Goal: Task Accomplishment & Management: Complete application form

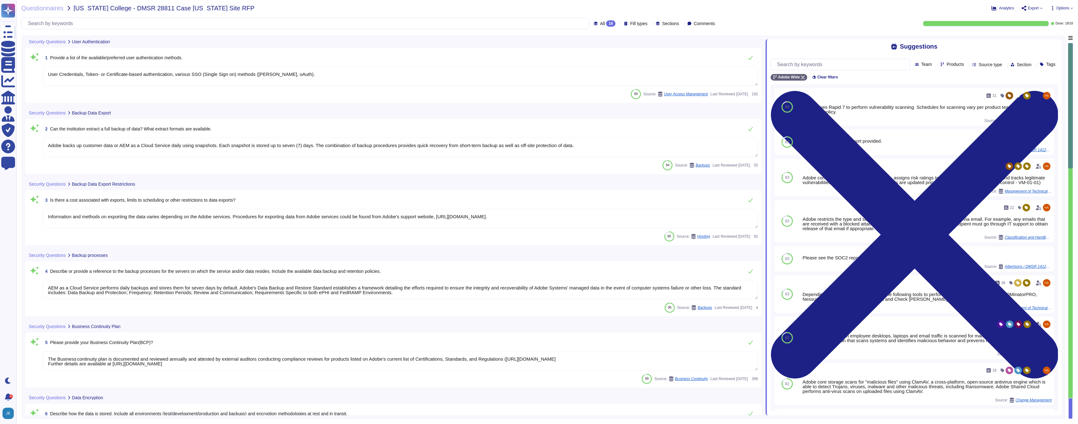
type textarea "User Credentials, Token- or Certificate-based authentication, various SSO (Sing…"
type textarea "Adobe backs up customer data or AEM as a Cloud Service daily using snapshots. E…"
type textarea "Information and methods on exporting the data varies depending on the Adobe ser…"
type textarea "AEM as a Cloud Service performs daily backups and stores them for seven days by…"
type textarea "The Business continuity plan is documented and reviewed annually and attested b…"
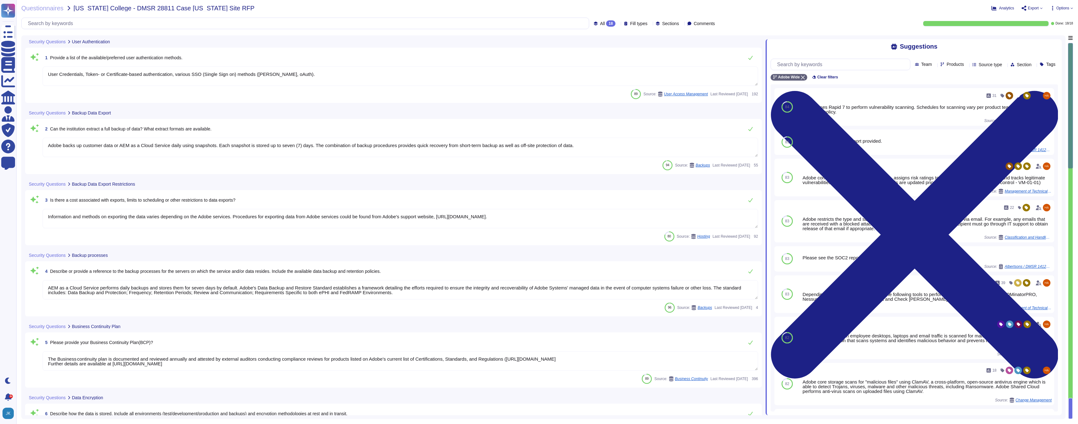
type textarea "Production environments are physically and logically segregated from non-produc…"
type textarea "All of our information, including current white papers, SOC2 reports, pen test …"
type textarea "Please review the Business Continuity and Disaster Recovery white paper on the …"
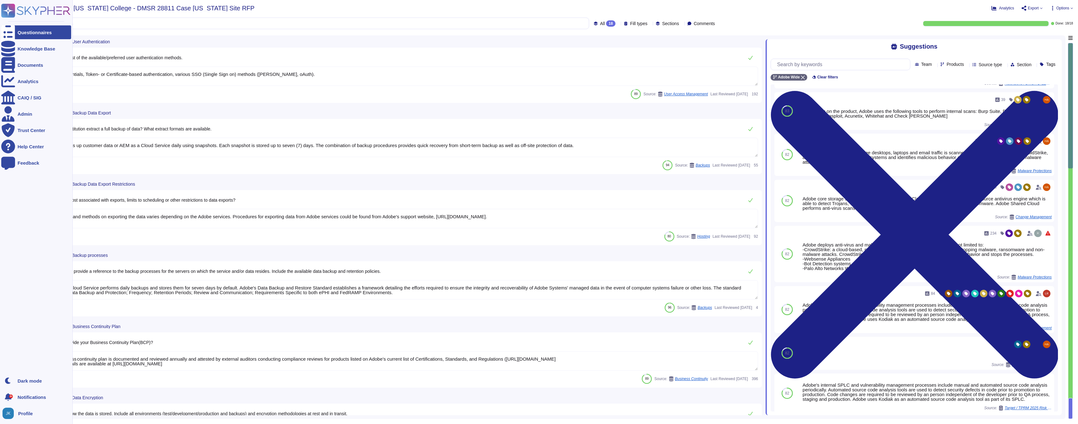
click at [26, 10] on icon at bounding box center [35, 11] width 69 height 14
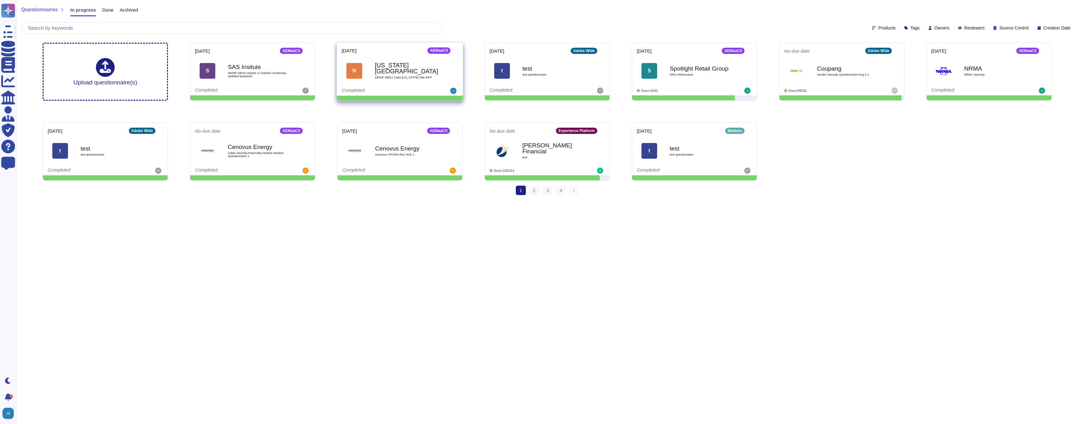
click at [457, 46] on span at bounding box center [458, 49] width 3 height 7
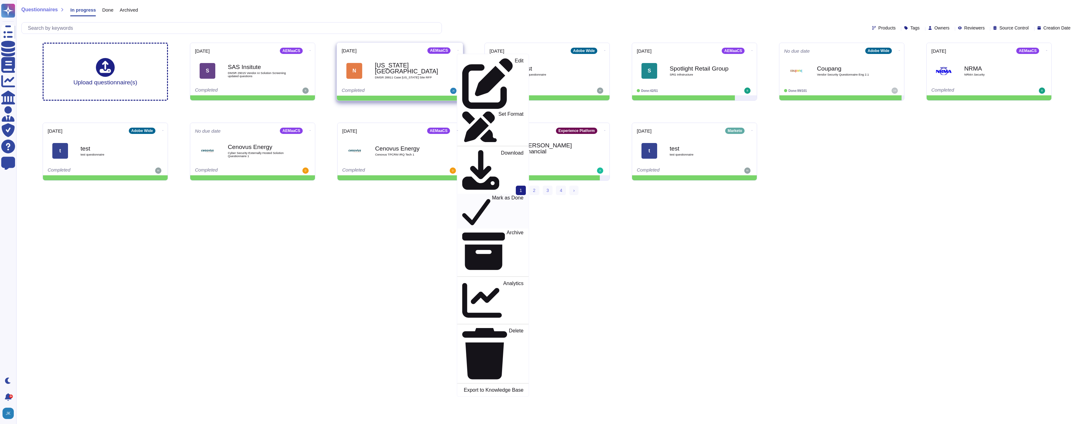
click at [492, 195] on p "Mark as Done" at bounding box center [508, 211] width 32 height 32
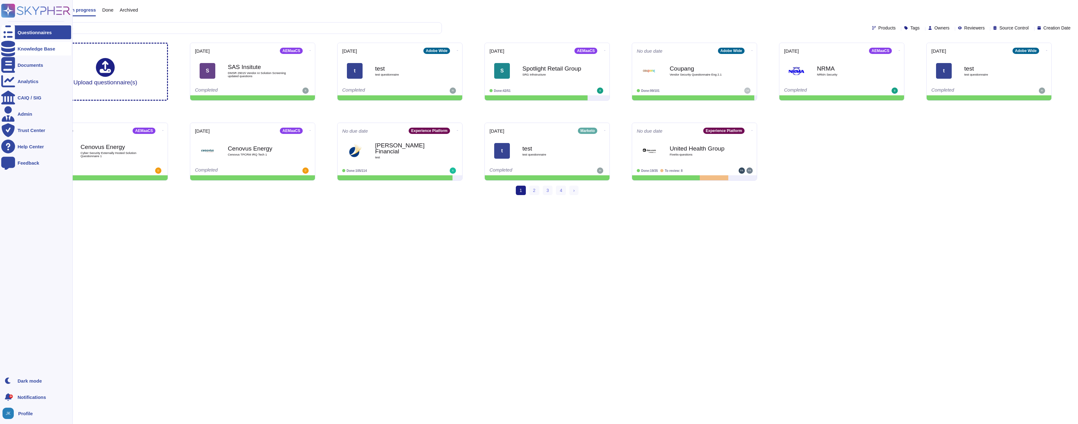
click at [17, 50] on div "Knowledge Base" at bounding box center [36, 49] width 70 height 14
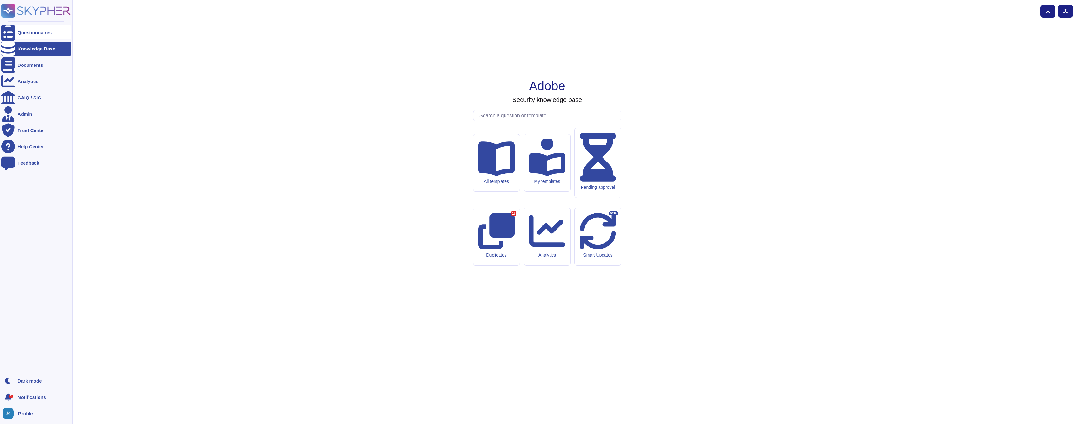
click at [29, 30] on div "Questionnaires" at bounding box center [35, 32] width 34 height 5
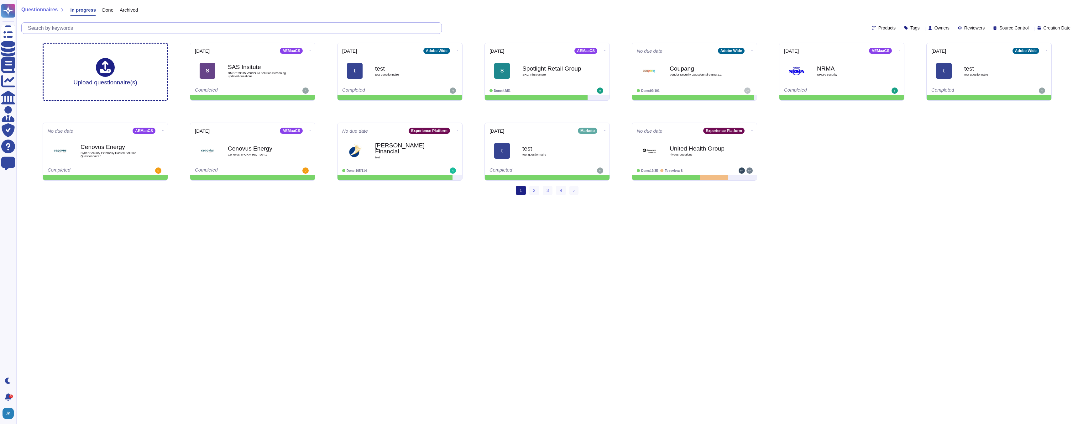
click at [172, 29] on input "text" at bounding box center [233, 28] width 417 height 11
paste input "Will Supplier utilize any AI in its provision of any product, service, or deliv…"
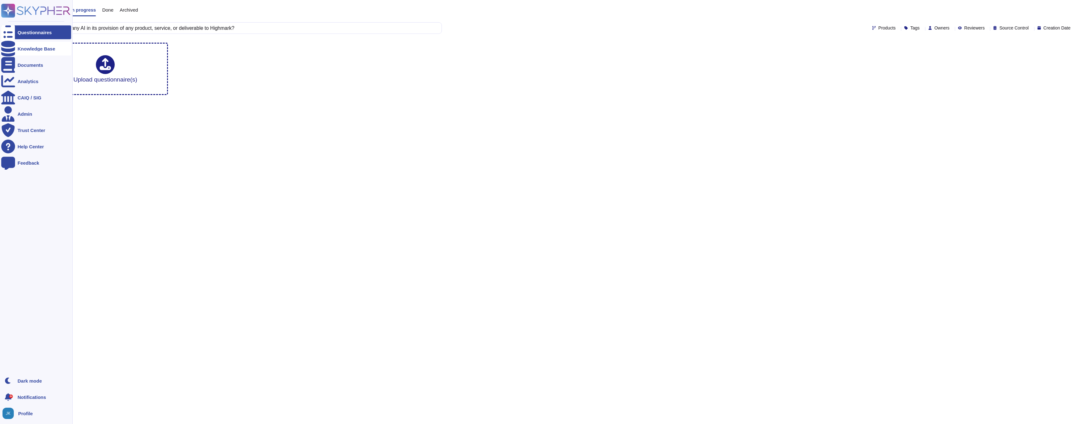
type input "Will Supplier utilize any AI in its provision of any product, service, or deliv…"
click at [11, 49] on icon at bounding box center [8, 49] width 14 height 16
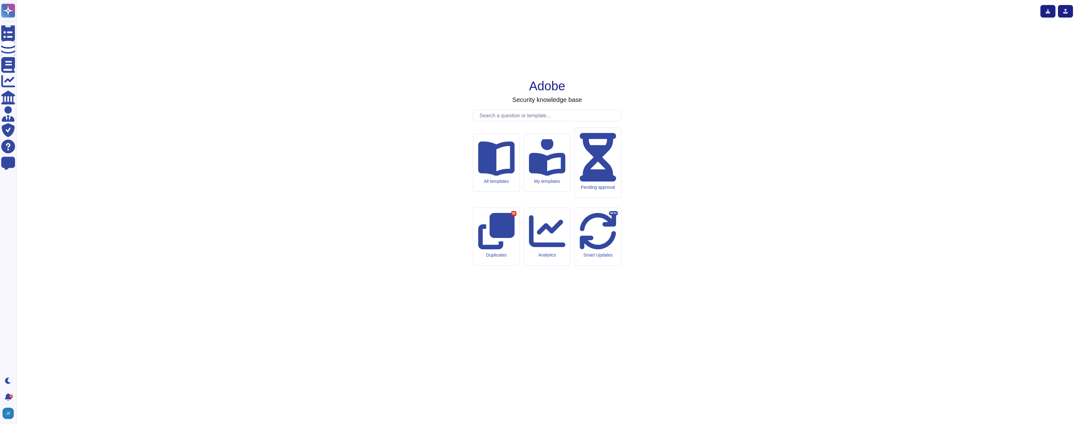
click at [505, 121] on input "text" at bounding box center [548, 115] width 145 height 11
click at [503, 121] on input "text" at bounding box center [548, 115] width 145 height 11
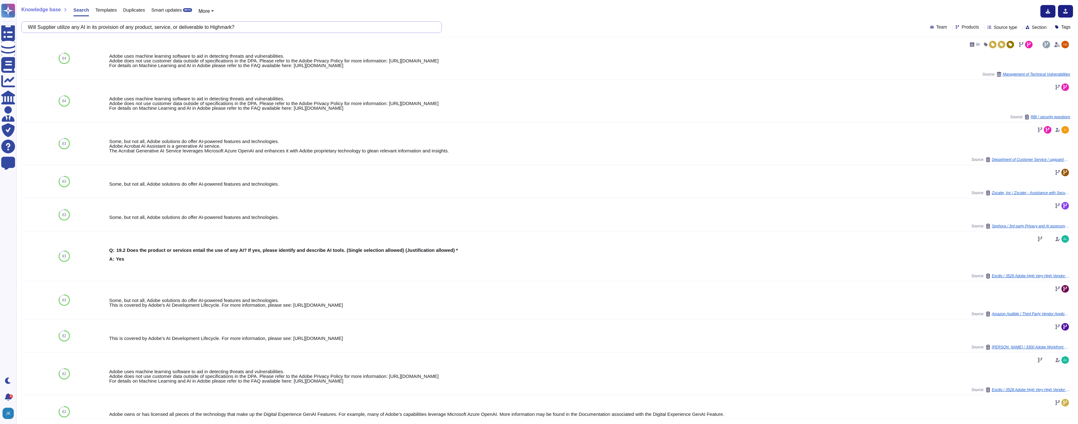
click at [257, 29] on input "Will Supplier utilize any AI in its provision of any product, service, or deliv…" at bounding box center [230, 27] width 410 height 11
paste input "Explain how AI will be utilized by Supplier, including, but not limited to, any…"
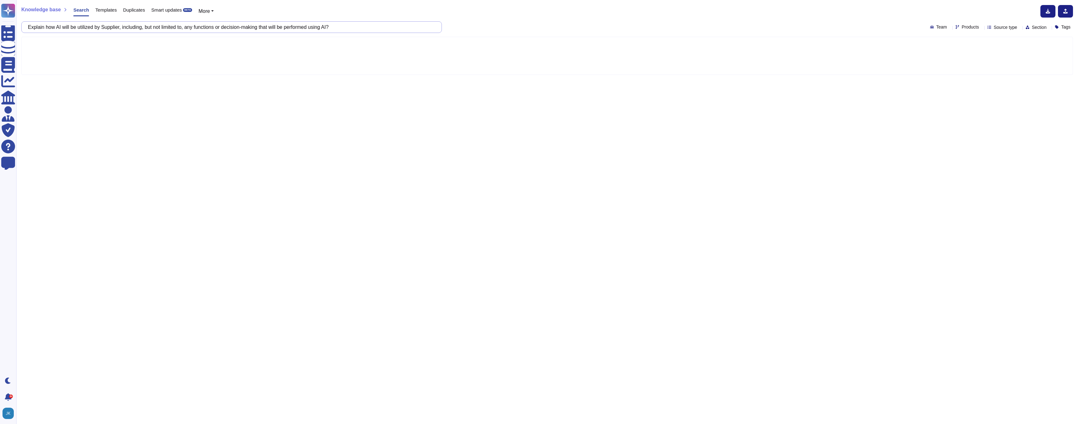
type input "Explain how AI will be utilized by Supplier, including, but not limited to, any…"
